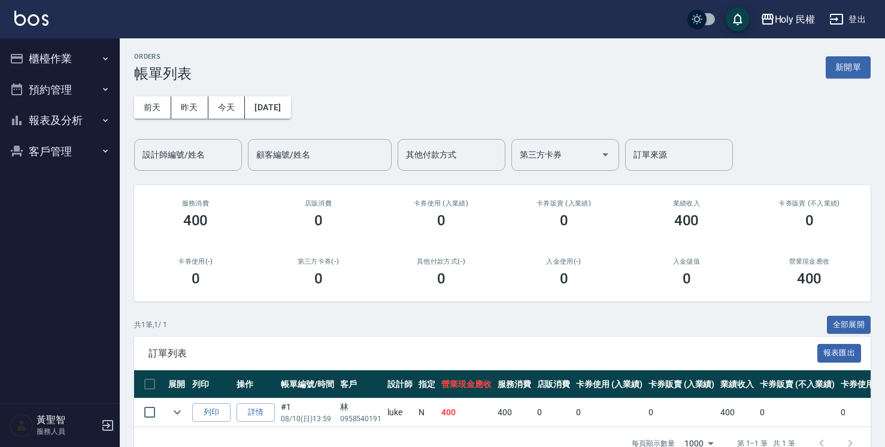
scroll to position [35, 0]
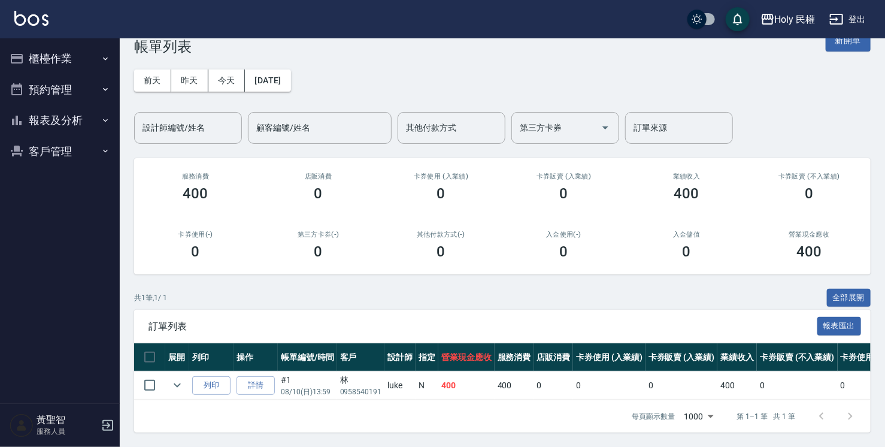
click at [59, 61] on button "櫃檯作業" at bounding box center [60, 58] width 110 height 31
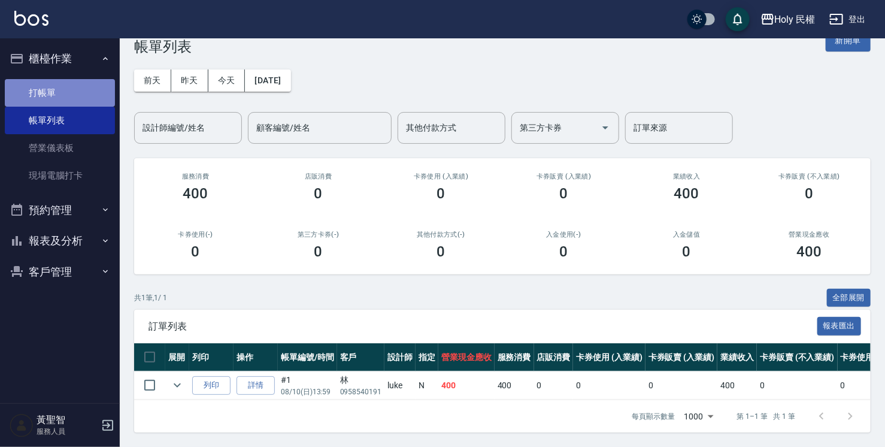
click at [55, 95] on link "打帳單" at bounding box center [60, 93] width 110 height 28
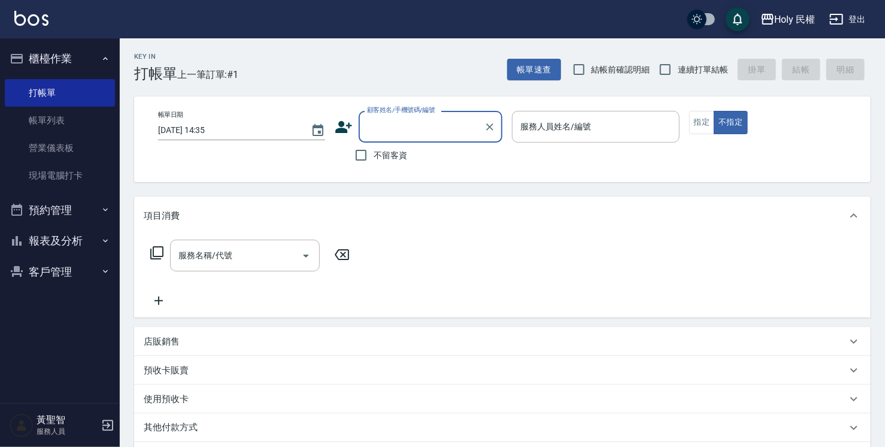
click at [410, 126] on input "顧客姓名/手機號碼/編號" at bounding box center [421, 126] width 115 height 21
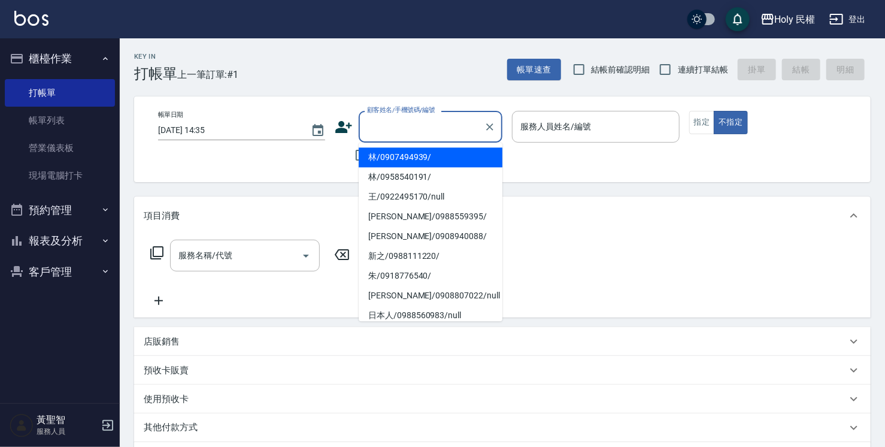
click at [668, 246] on div "服務名稱/代號 服務名稱/代號" at bounding box center [502, 276] width 737 height 83
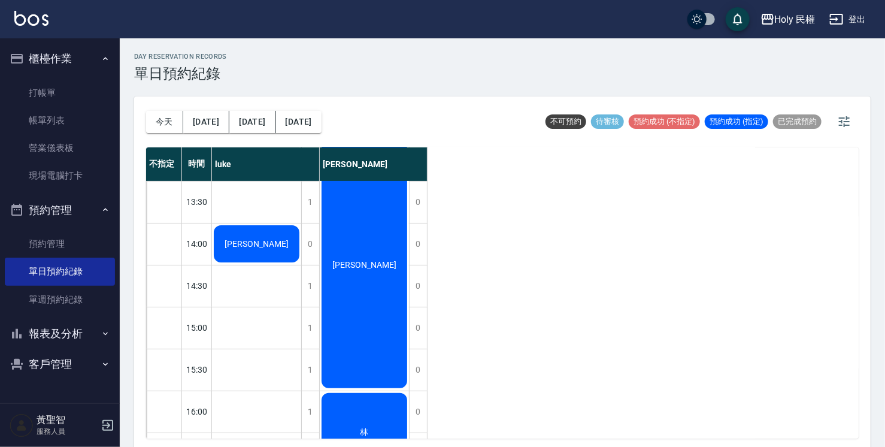
scroll to position [60, 0]
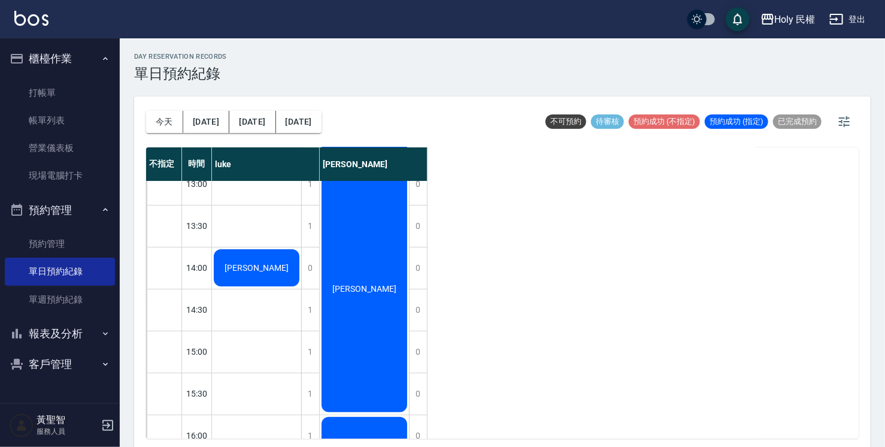
click at [255, 265] on span "[PERSON_NAME]" at bounding box center [256, 268] width 69 height 10
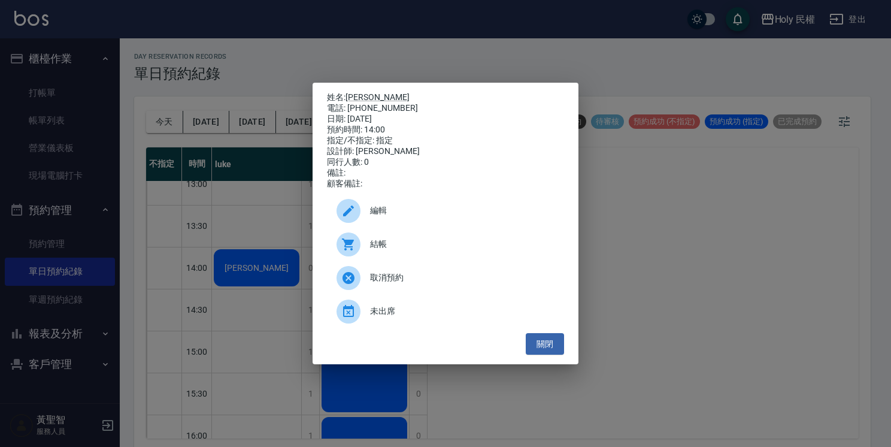
click at [384, 248] on span "結帳" at bounding box center [462, 244] width 184 height 13
click at [544, 346] on button "關閉" at bounding box center [545, 344] width 38 height 22
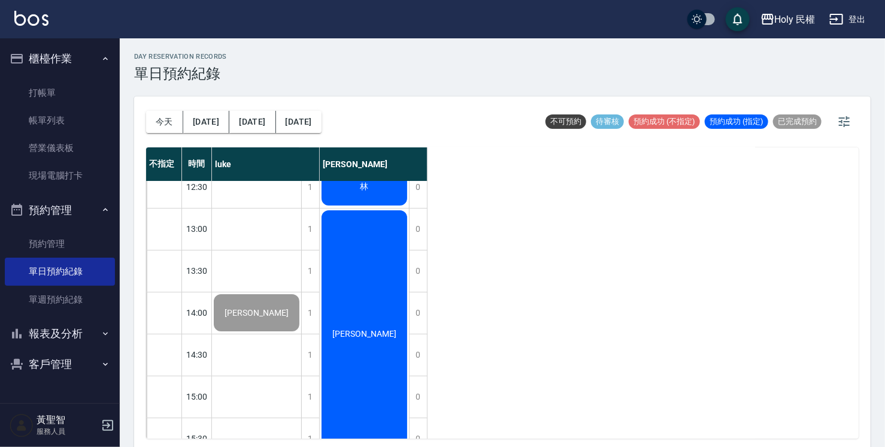
scroll to position [0, 0]
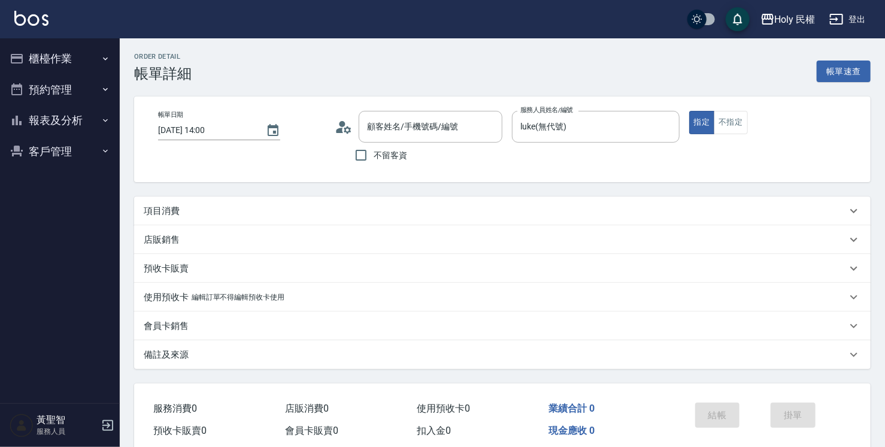
type input "[DATE] 14:00"
type input "luke(無代號)"
type input "[PERSON_NAME]/0911597117/"
click at [408, 211] on div "項目消費" at bounding box center [495, 211] width 703 height 13
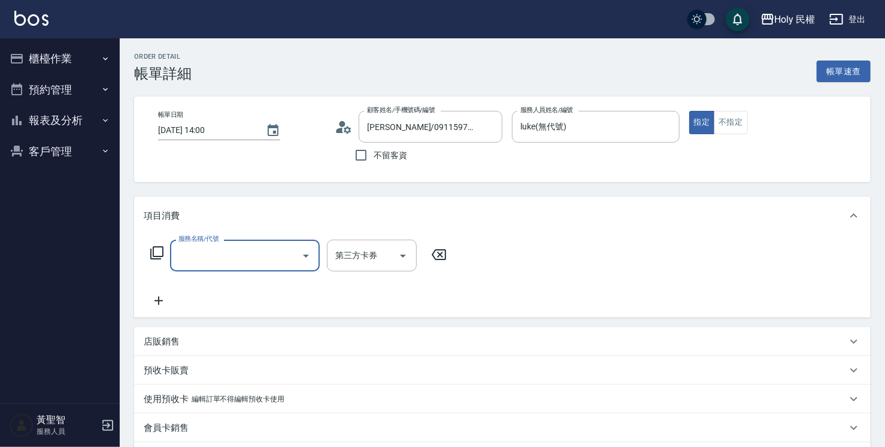
click at [246, 253] on input "服務名稱/代號" at bounding box center [235, 255] width 121 height 21
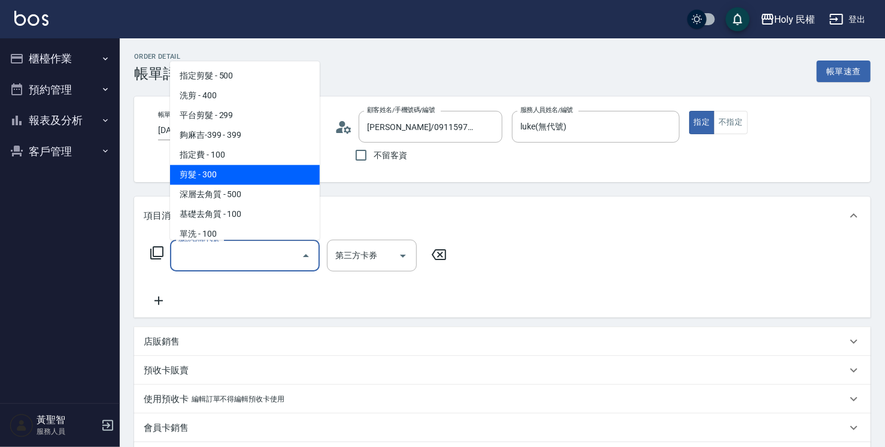
click at [209, 174] on span "剪髮 - 300" at bounding box center [245, 175] width 150 height 20
type input "剪髮(C02)"
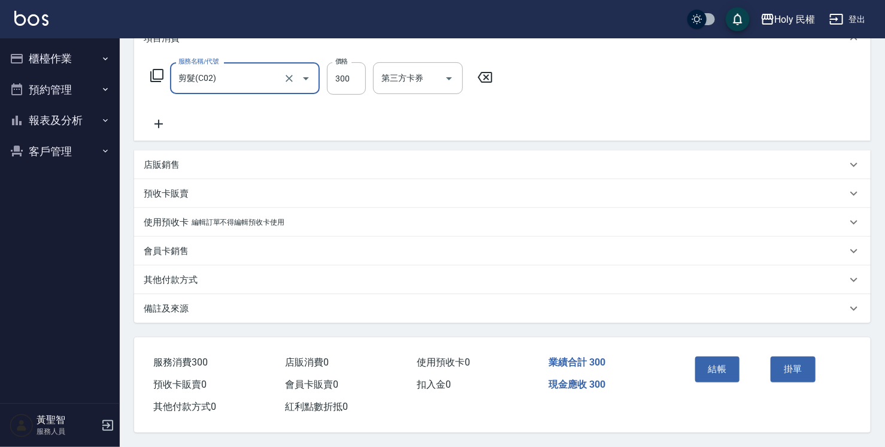
scroll to position [181, 0]
click at [709, 365] on button "結帳" at bounding box center [717, 368] width 45 height 25
